Goal: Information Seeking & Learning: Find specific fact

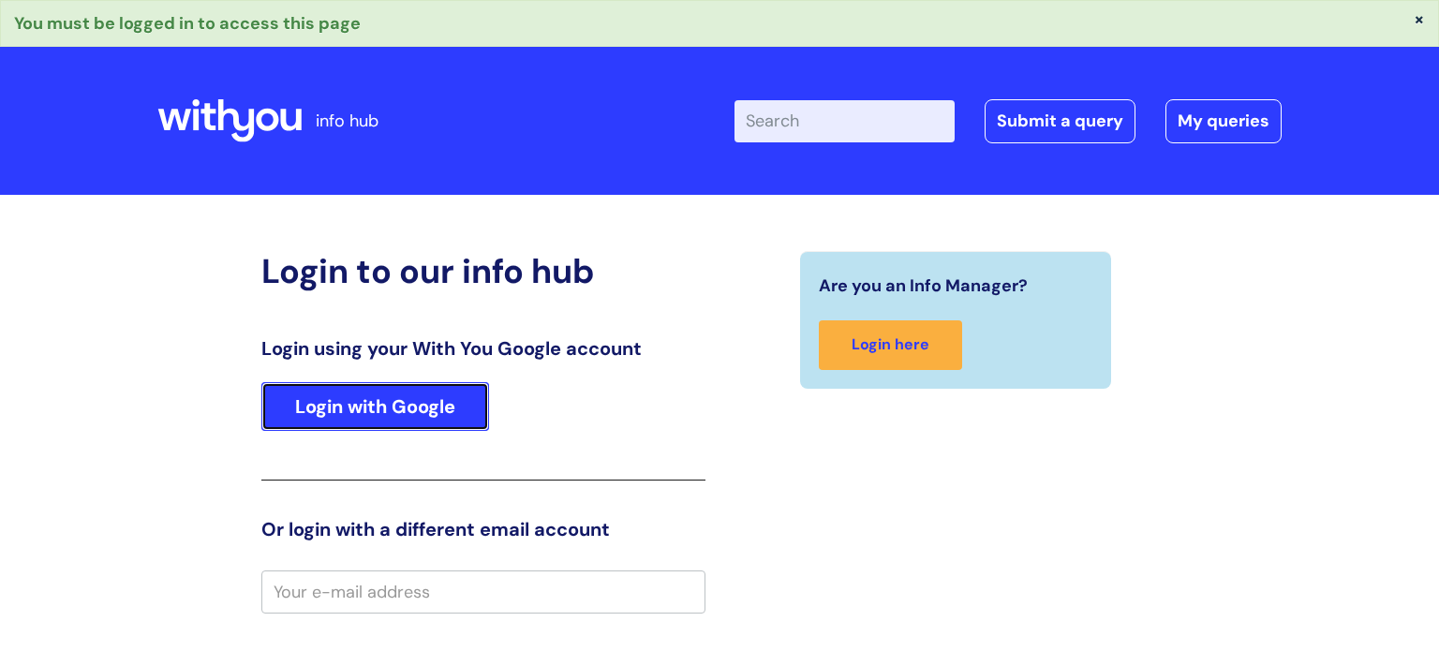
click at [441, 403] on link "Login with Google" at bounding box center [375, 406] width 228 height 49
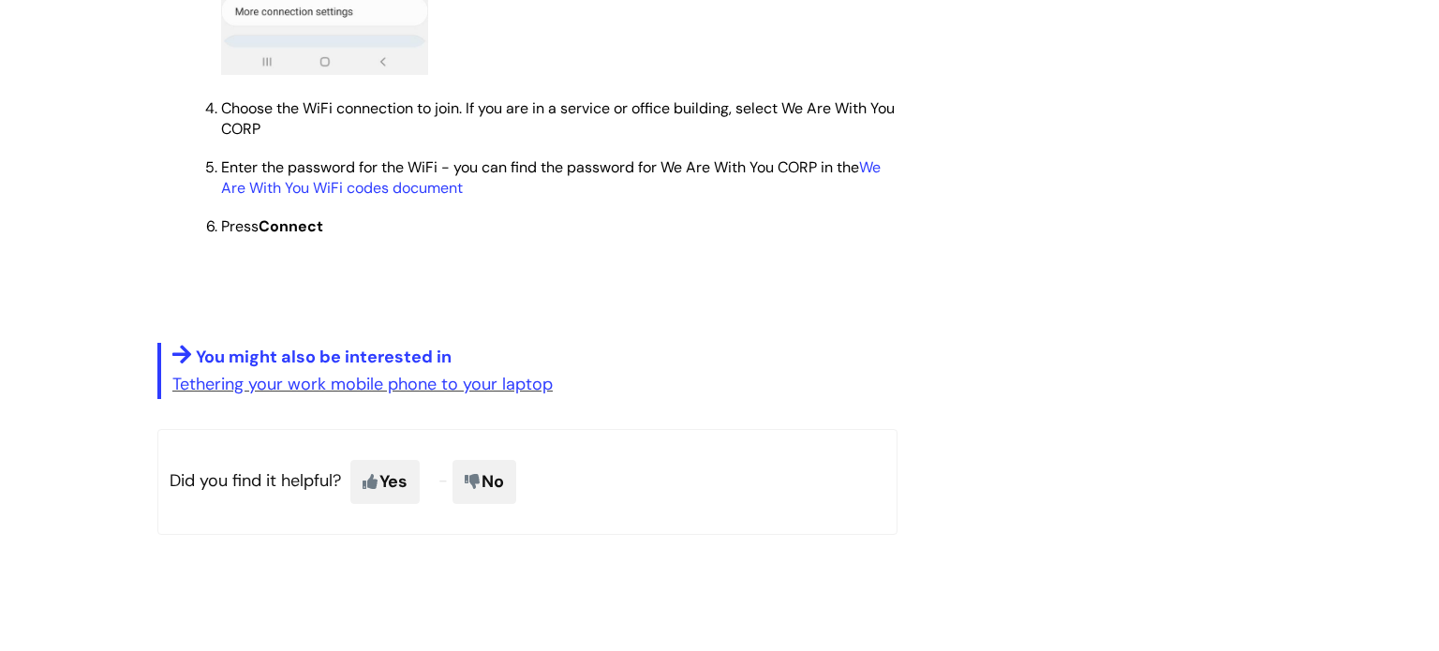
scroll to position [1662, 0]
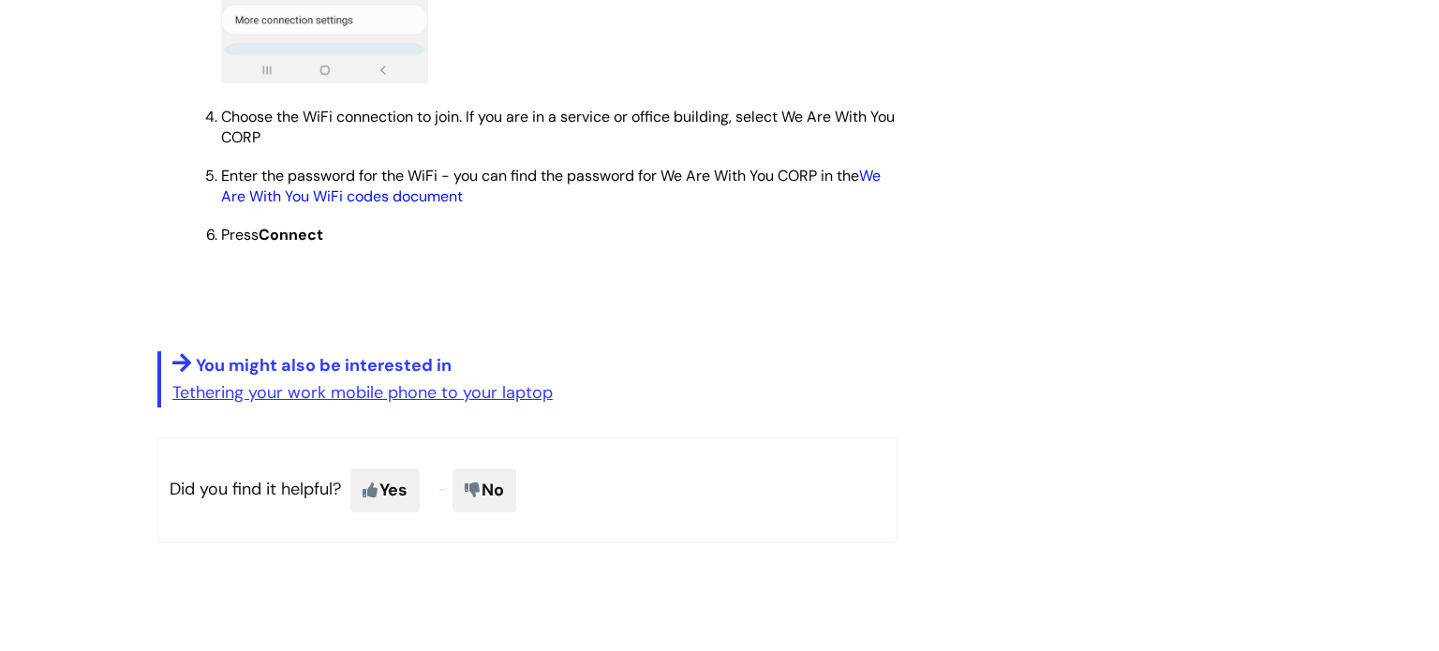
click at [439, 206] on link "We Are With You WiFi codes document" at bounding box center [551, 186] width 660 height 40
